Goal: Complete application form

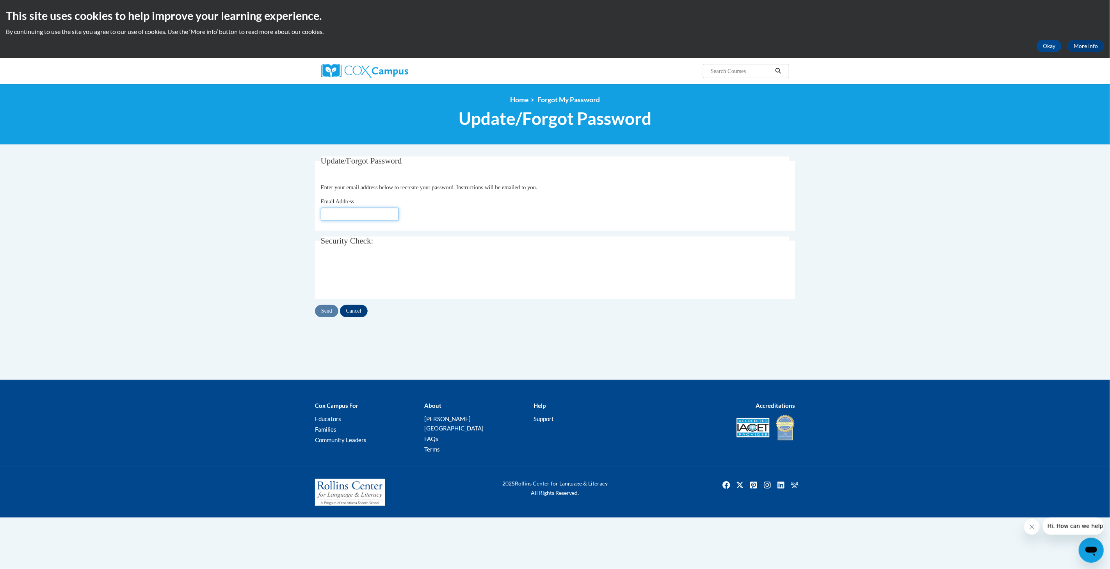
click at [330, 217] on input "Email Address" at bounding box center [360, 214] width 78 height 13
type input "juliabrown.2@comcast.net"
click at [325, 311] on input "Send" at bounding box center [326, 311] width 23 height 12
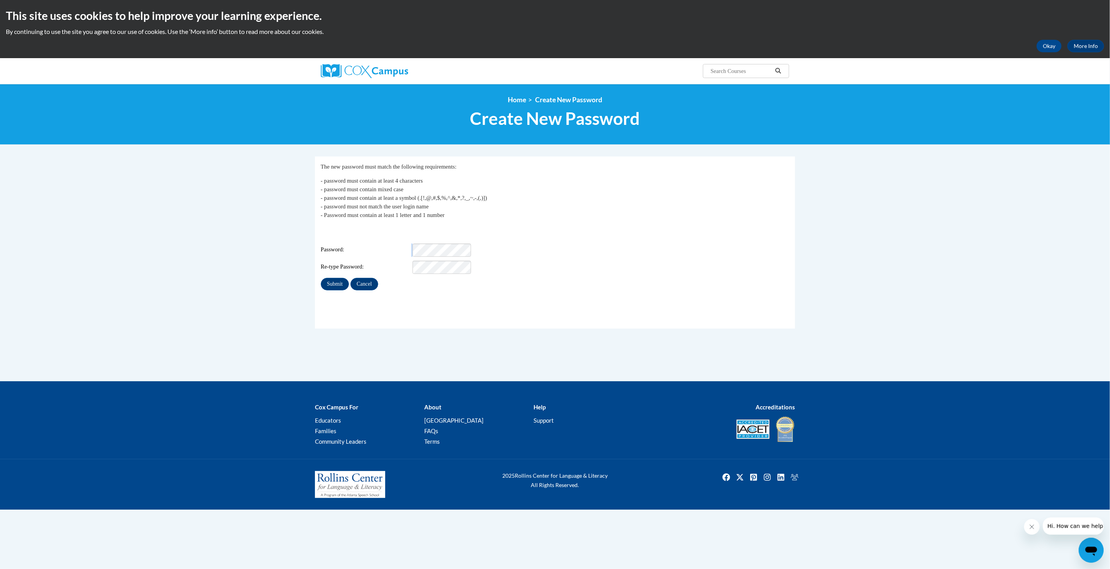
click at [471, 244] on div "Password:" at bounding box center [555, 250] width 469 height 13
click at [336, 279] on input "Submit" at bounding box center [335, 284] width 28 height 12
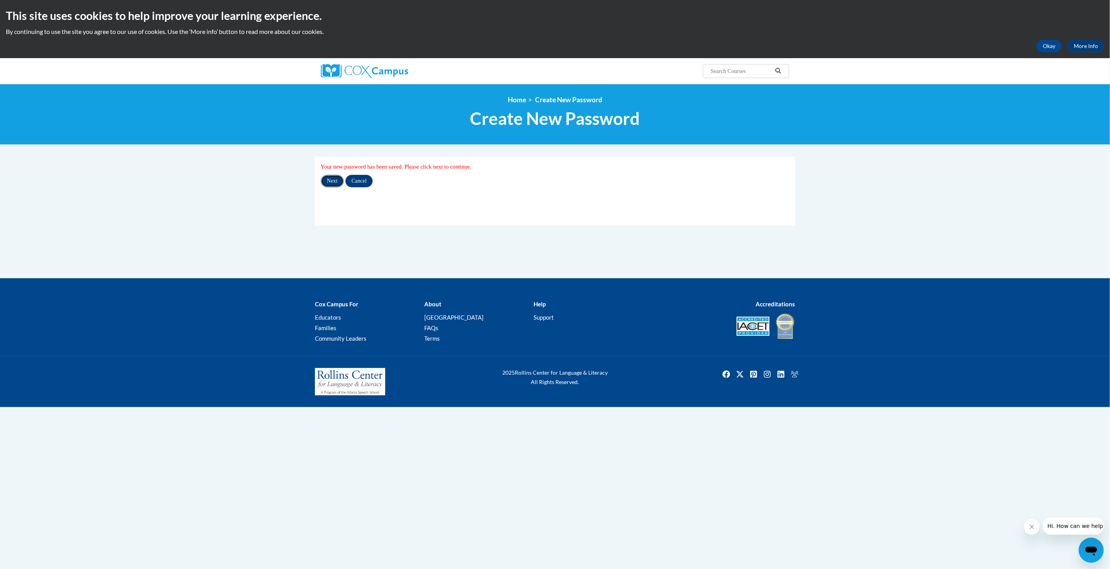
click at [332, 180] on input "Next" at bounding box center [332, 181] width 23 height 12
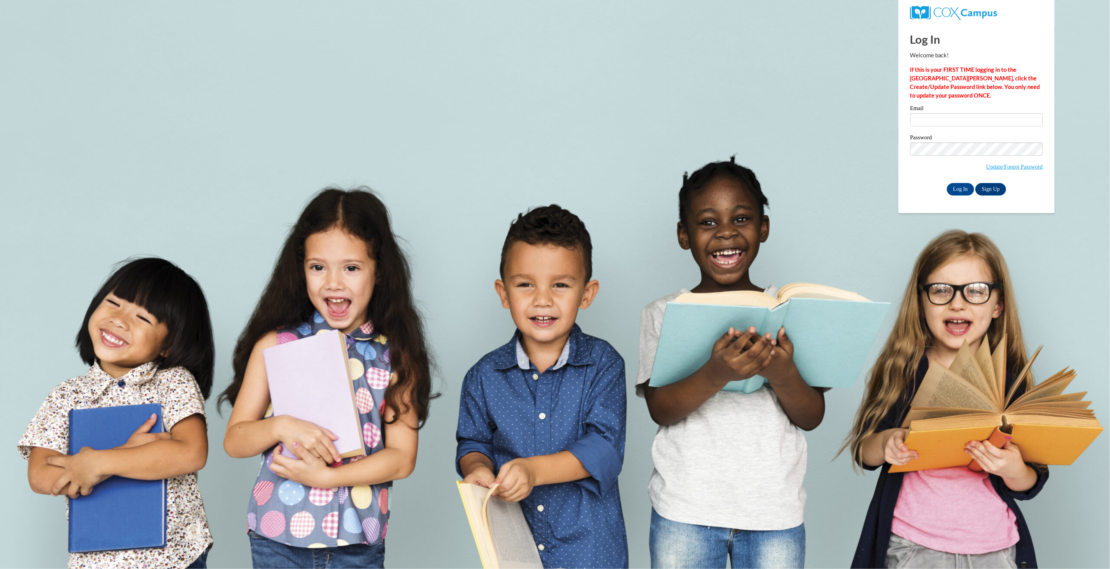
click at [1107, 222] on body "This site uses cookies to help improve your learning experience. By continuing …" at bounding box center [555, 284] width 1110 height 569
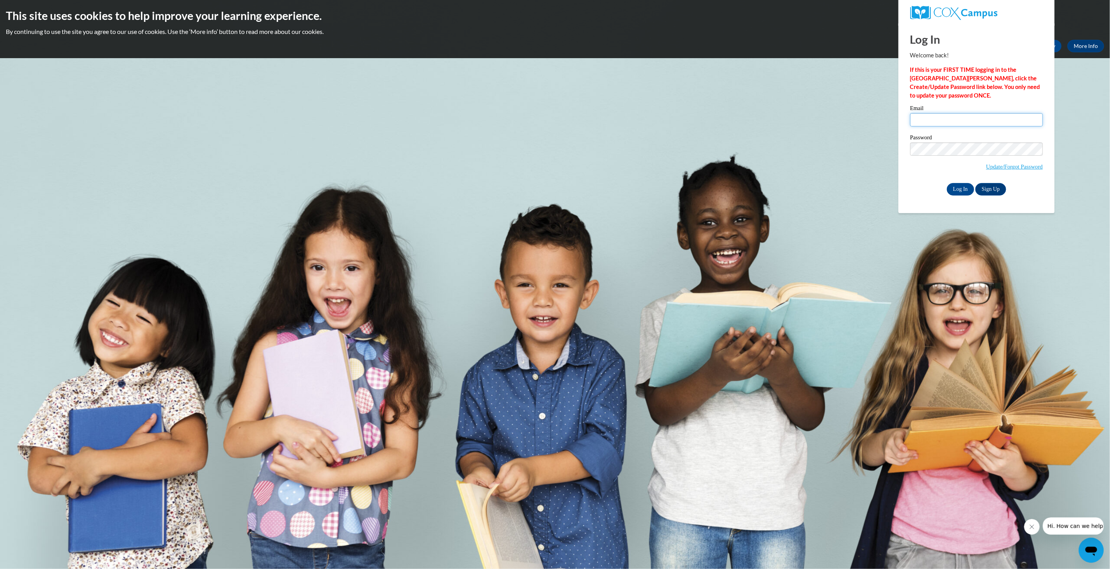
click at [934, 116] on input "Email" at bounding box center [976, 119] width 133 height 13
type input "[EMAIL_ADDRESS][DOMAIN_NAME]"
click at [965, 193] on input "Log In" at bounding box center [960, 189] width 27 height 12
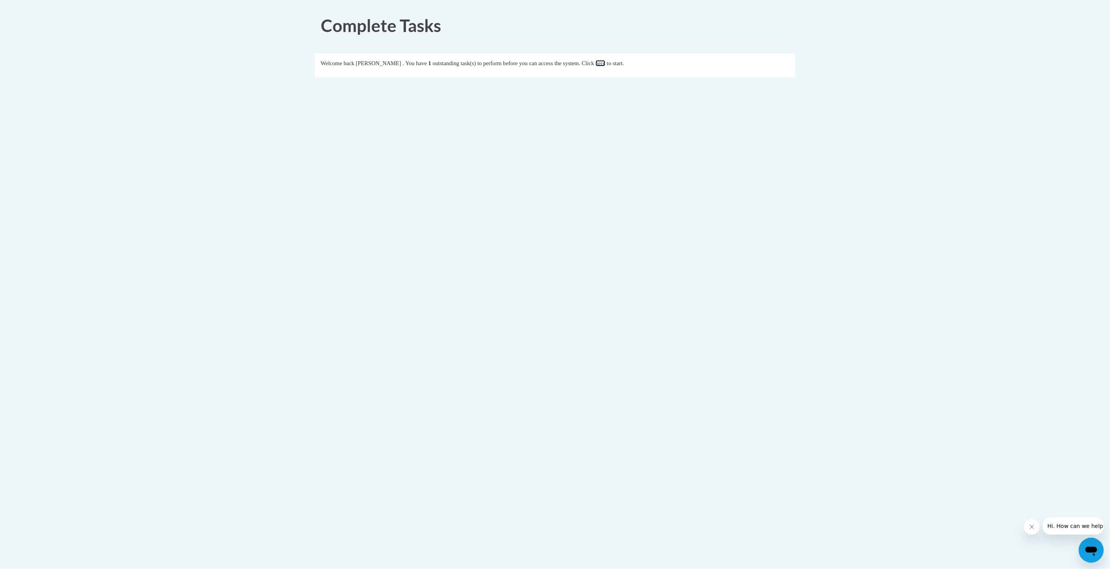
click at [605, 64] on link "here" at bounding box center [601, 63] width 10 height 6
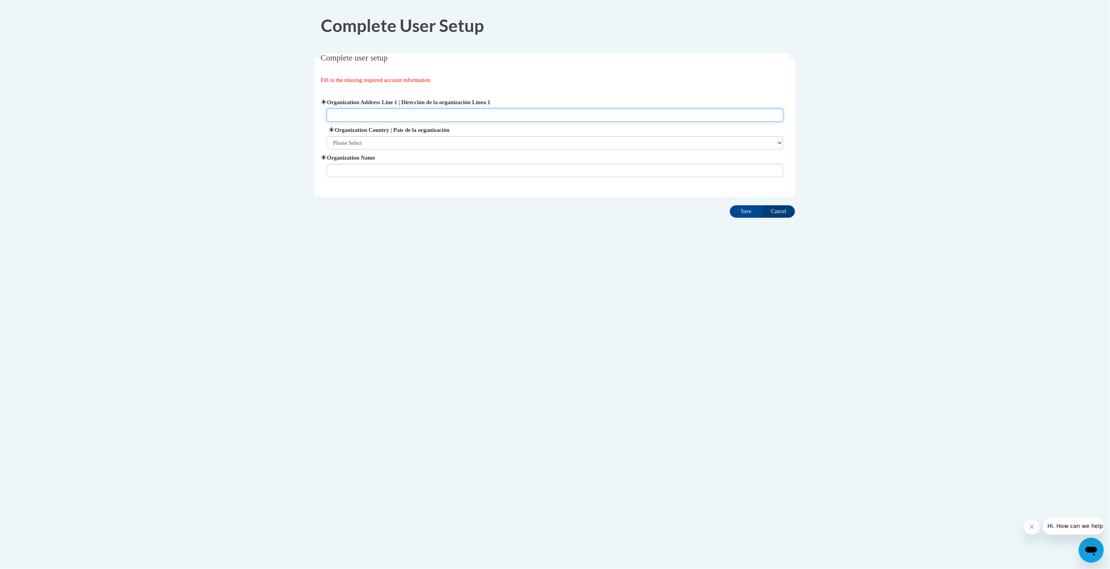
click at [344, 116] on input "Organization Address Line 1 | Dirección de la organización Línea 1" at bounding box center [555, 114] width 457 height 13
type input "5082 SUSSEX DR"
click at [362, 142] on select "Please Select United States | Estados Unidos Outside of the United States | Fue…" at bounding box center [555, 142] width 457 height 13
select select "ad49bcad-a171-4b2e-b99c-48b446064914"
click at [327, 136] on select "Please Select United States | Estados Unidos Outside of the United States | Fue…" at bounding box center [555, 142] width 457 height 13
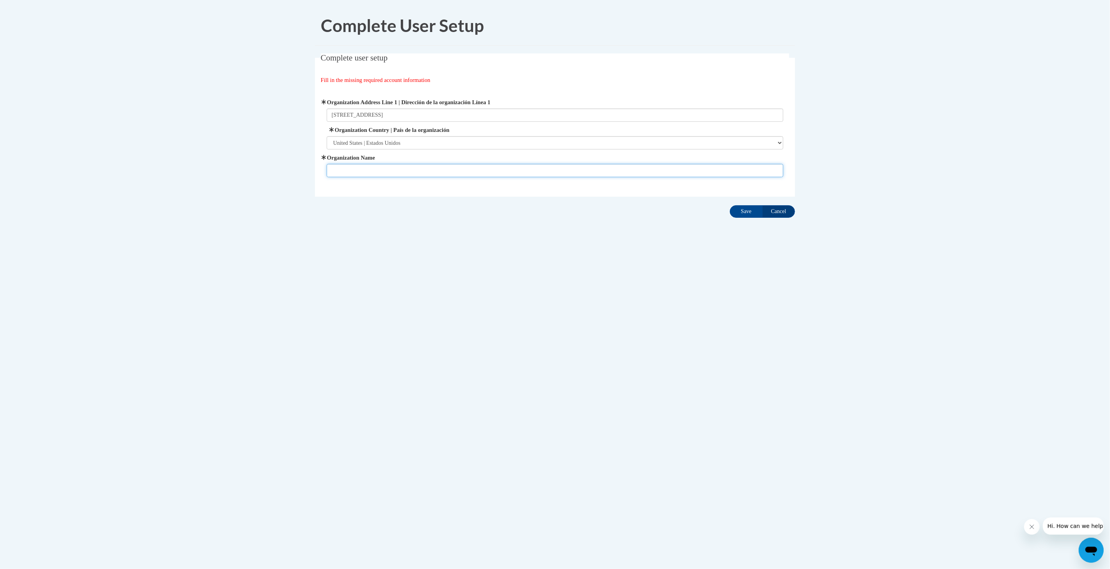
click at [349, 167] on input "Organization Name" at bounding box center [555, 170] width 457 height 13
drag, startPoint x: 382, startPoint y: 116, endPoint x: 331, endPoint y: 114, distance: 51.5
click at [331, 114] on input "5082 SUSSEX DR" at bounding box center [555, 114] width 457 height 13
type input "710 East Cedar Street"
click at [340, 169] on input "Organization Name" at bounding box center [555, 170] width 457 height 13
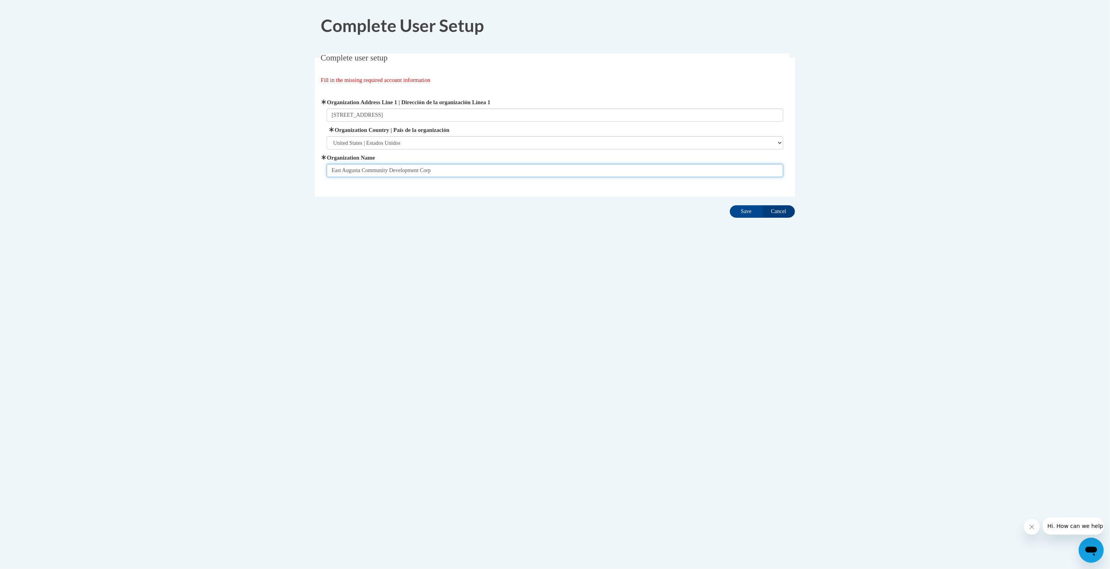
type input "East Augusta Community Development Corp"
click at [393, 116] on input "710 East Cedar Street" at bounding box center [555, 114] width 457 height 13
type input "710 East Cedar Street Auggusta, GA 30901"
click at [747, 212] on input "Save" at bounding box center [746, 211] width 33 height 12
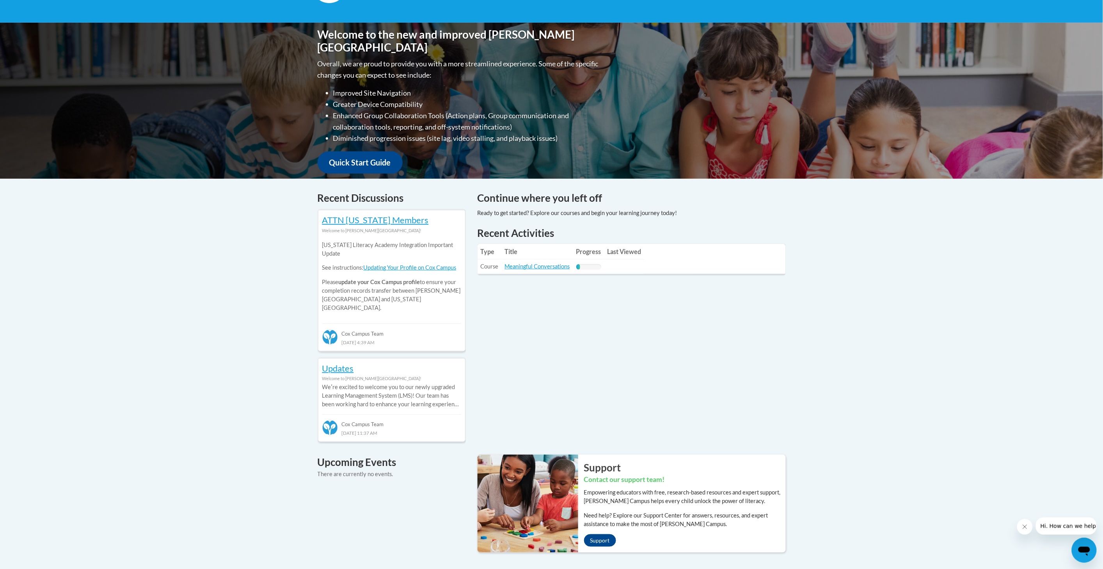
scroll to position [153, 0]
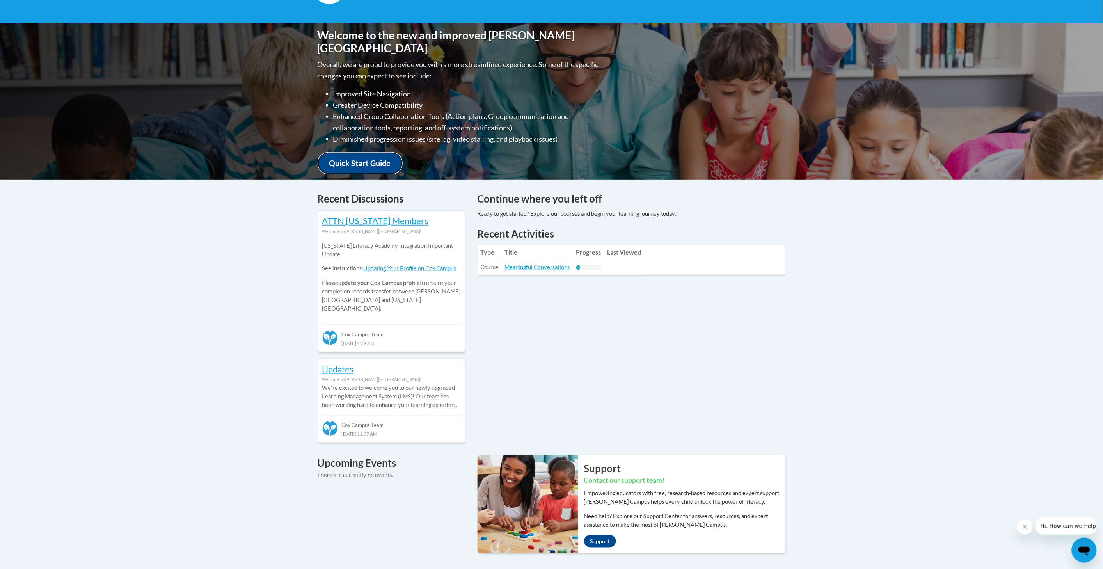
click at [368, 157] on link "Quick Start Guide" at bounding box center [360, 163] width 85 height 22
